Goal: Information Seeking & Learning: Learn about a topic

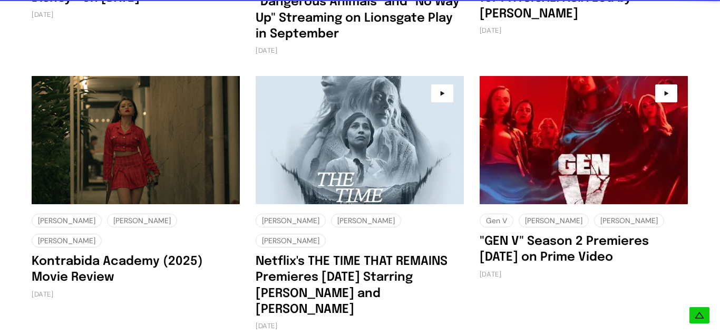
scroll to position [1966, 0]
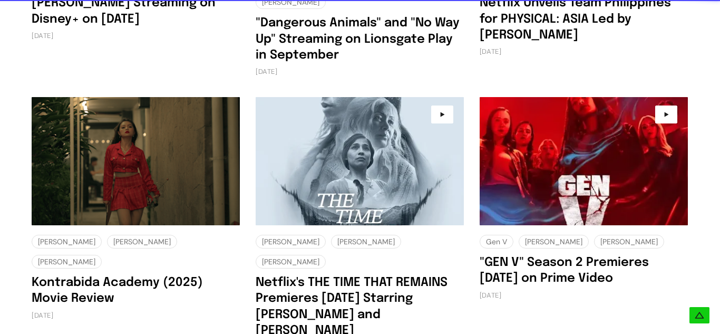
click at [379, 142] on img at bounding box center [360, 161] width 208 height 128
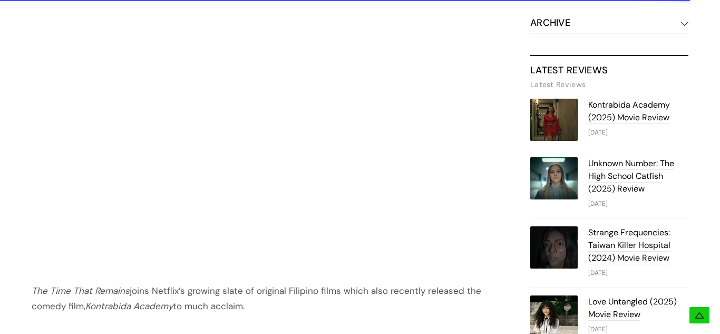
scroll to position [1117, 0]
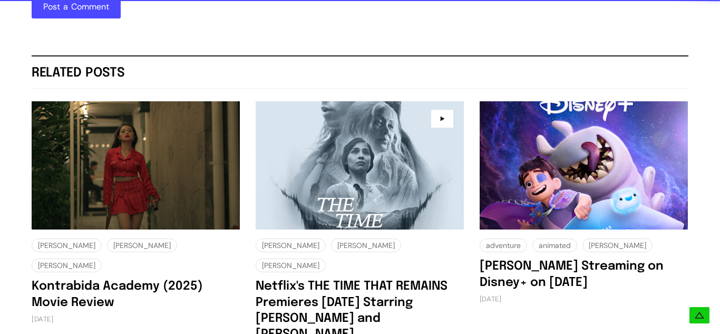
scroll to position [1439, 0]
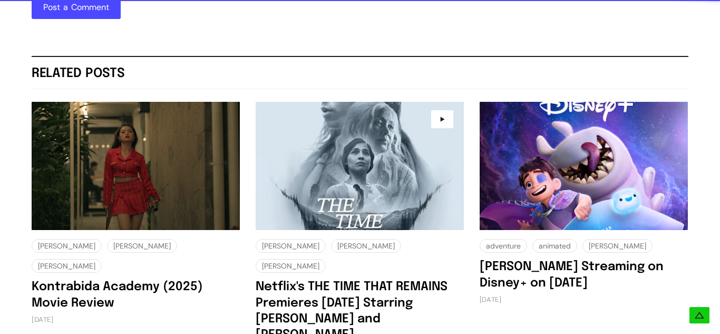
click at [125, 120] on img at bounding box center [136, 166] width 208 height 128
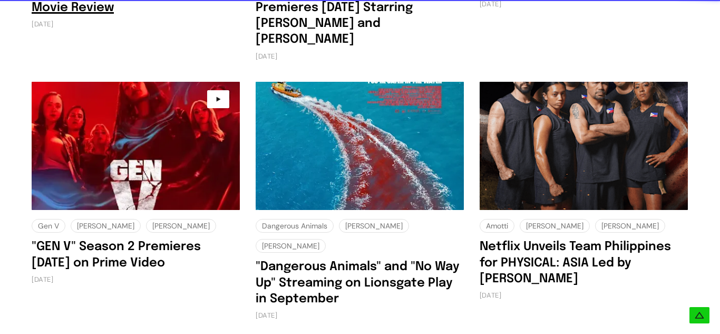
scroll to position [1713, 0]
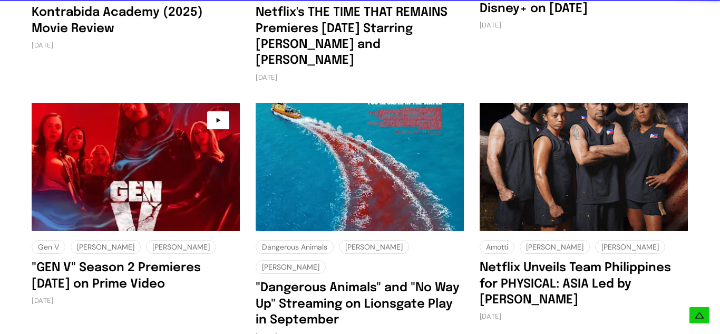
click at [106, 103] on img at bounding box center [136, 167] width 208 height 128
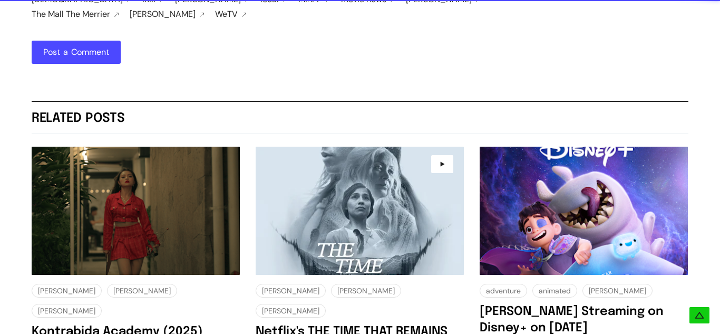
scroll to position [1397, 0]
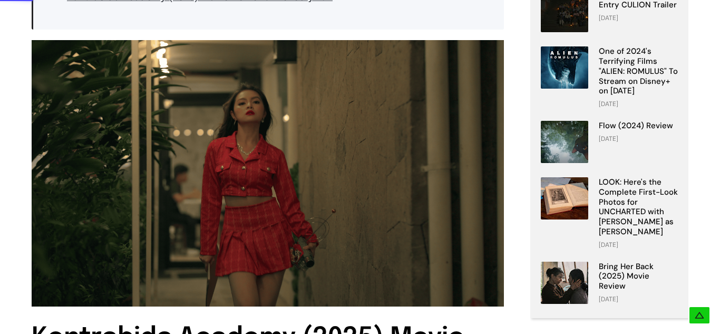
scroll to position [274, 0]
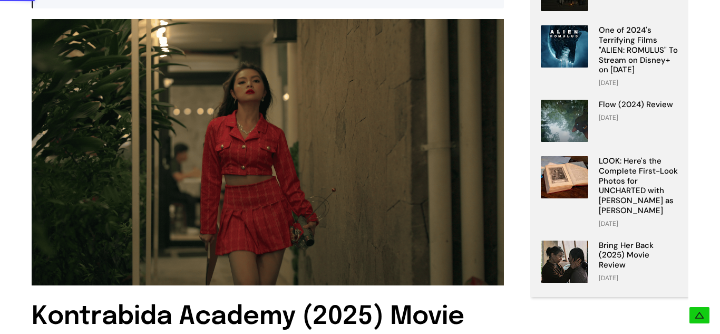
click at [245, 123] on img at bounding box center [268, 152] width 472 height 266
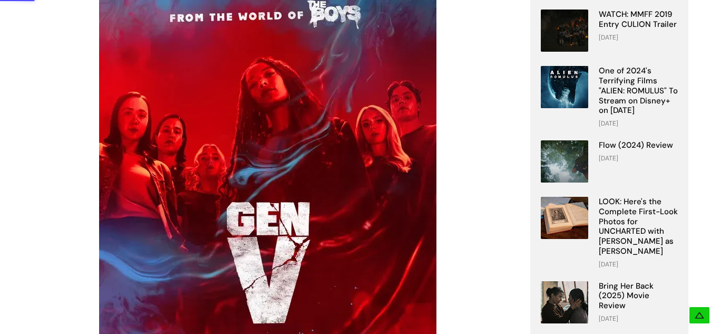
scroll to position [253, 0]
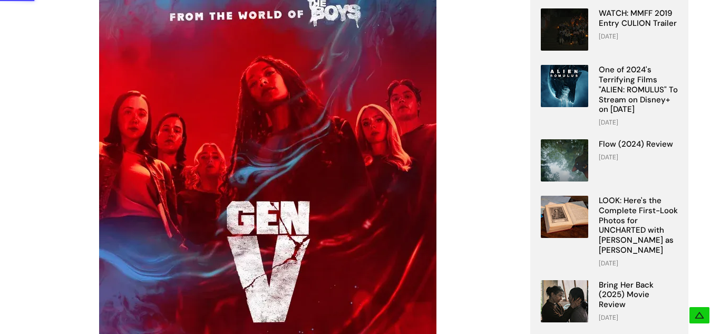
click at [285, 187] on img at bounding box center [267, 179] width 337 height 422
